Goal: Check status: Check status

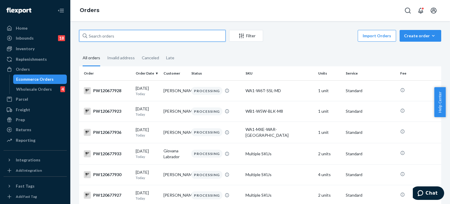
click at [161, 39] on input "text" at bounding box center [152, 36] width 147 height 12
paste input "PW120577285"
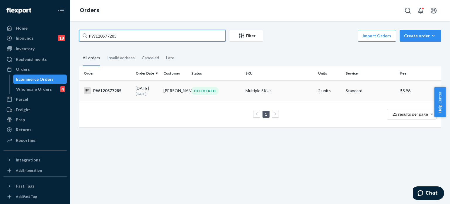
type input "PW120577285"
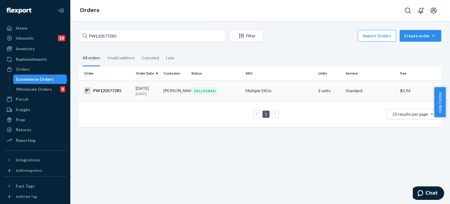
click at [238, 82] on td "DELIVERED" at bounding box center [216, 90] width 54 height 21
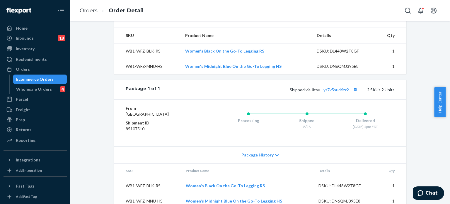
scroll to position [215, 0]
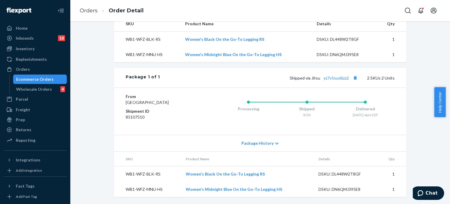
click at [339, 74] on div "Shipped via Jitsu yz7v5sud6zz2 2 SKUs 2 Units" at bounding box center [277, 78] width 235 height 8
click at [337, 75] on link "yz7v5sud6zz2" at bounding box center [337, 77] width 26 height 5
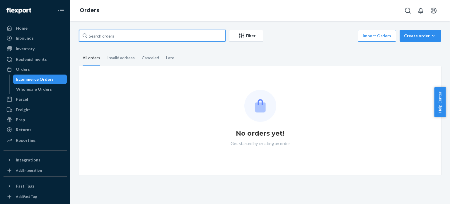
click at [158, 35] on input "text" at bounding box center [152, 36] width 147 height 12
paste input "PW120657247"
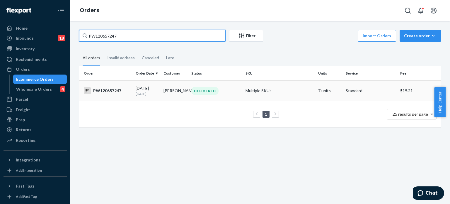
type input "PW120657247"
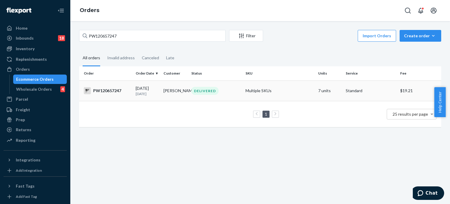
click at [231, 89] on div "DELIVERED" at bounding box center [216, 91] width 52 height 8
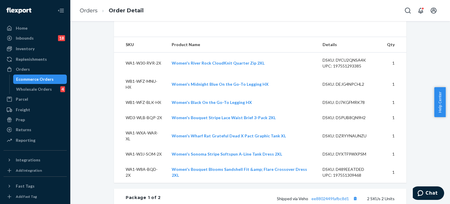
scroll to position [189, 0]
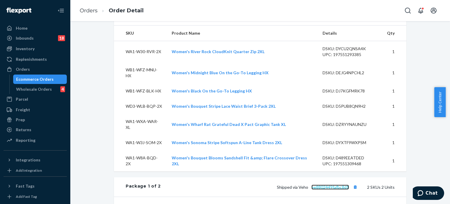
click at [328, 186] on link "ee8802449fafbc8d1" at bounding box center [331, 186] width 38 height 5
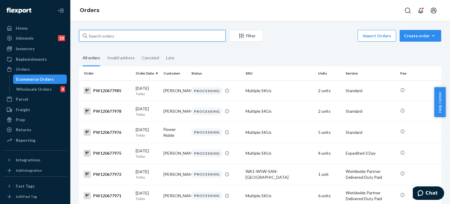
click at [139, 36] on input "text" at bounding box center [152, 36] width 147 height 12
paste input "PW120674719"
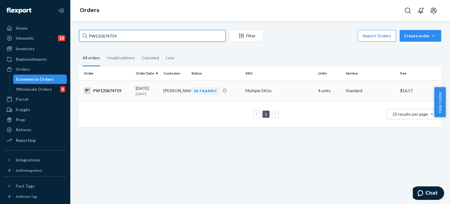
type input "PW120674719"
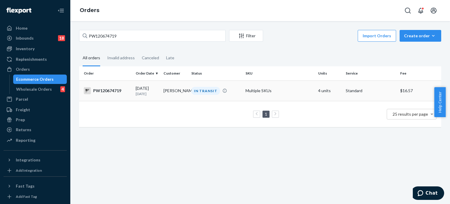
click at [231, 94] on div "IN TRANSIT" at bounding box center [216, 91] width 52 height 8
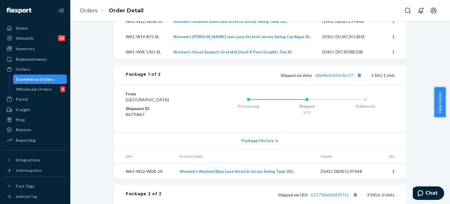
scroll to position [237, 0]
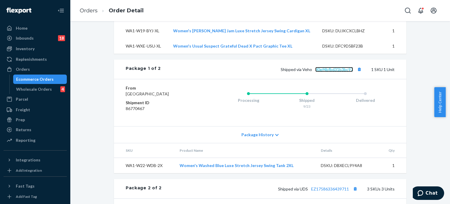
click at [332, 72] on link "d0ef4bfbd31b3bc97" at bounding box center [334, 69] width 38 height 5
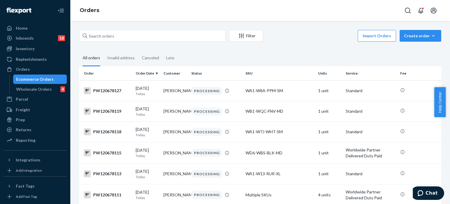
click at [174, 43] on div "Filter Import Orders Create order Ecommerce order Removal order" at bounding box center [260, 36] width 362 height 13
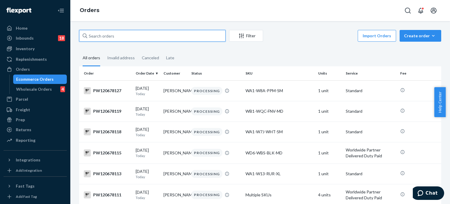
click at [166, 36] on input "text" at bounding box center [152, 36] width 147 height 12
paste input "PW120655264"
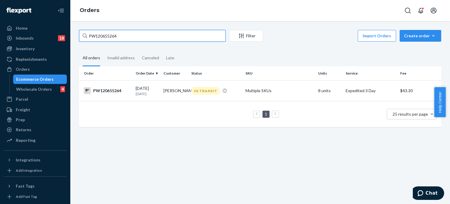
click at [166, 36] on input "PW120655264" at bounding box center [152, 36] width 147 height 12
type input "PW120655264"
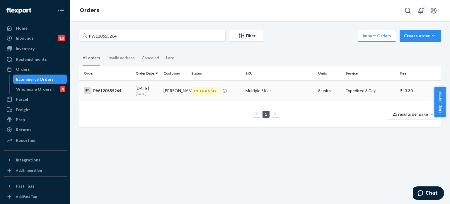
click at [232, 86] on td "IN TRANSIT" at bounding box center [216, 90] width 54 height 21
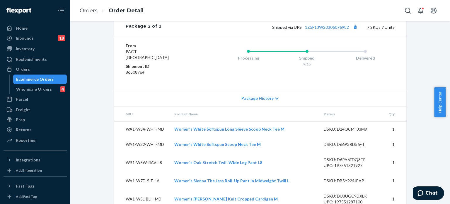
scroll to position [496, 0]
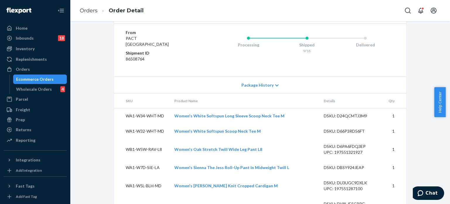
click at [318, 16] on link "1Z5F13W20306076982" at bounding box center [327, 13] width 44 height 5
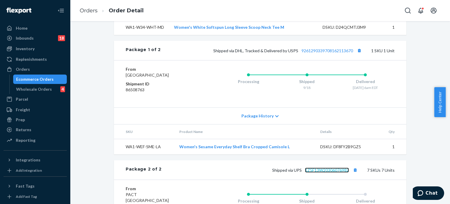
scroll to position [339, 0]
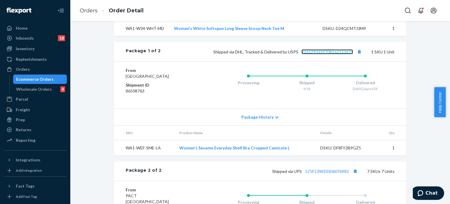
click at [320, 54] on link "9261290339708162113670" at bounding box center [328, 51] width 52 height 5
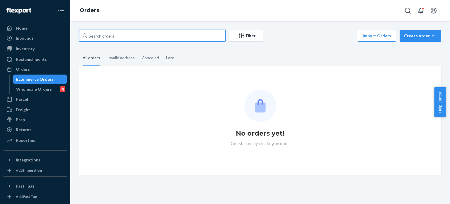
click at [168, 33] on input "text" at bounding box center [152, 36] width 147 height 12
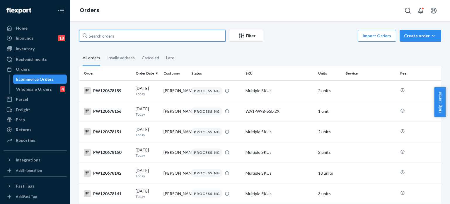
paste input "30666"
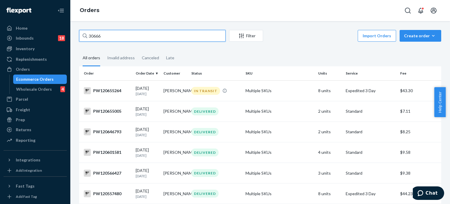
click at [111, 35] on input "30666" at bounding box center [152, 36] width 147 height 12
paste input "PW120655264"
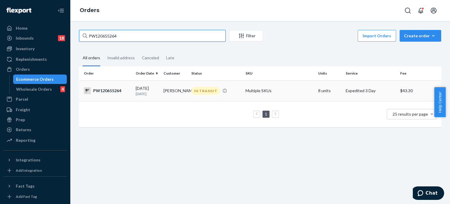
type input "PW120655264"
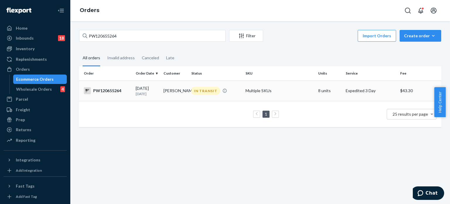
click at [231, 94] on div "IN TRANSIT" at bounding box center [216, 91] width 52 height 8
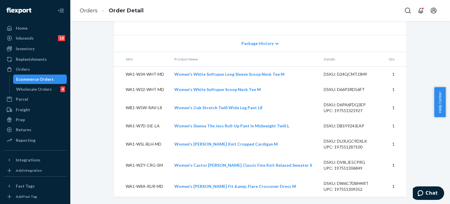
scroll to position [554, 0]
